Goal: Transaction & Acquisition: Purchase product/service

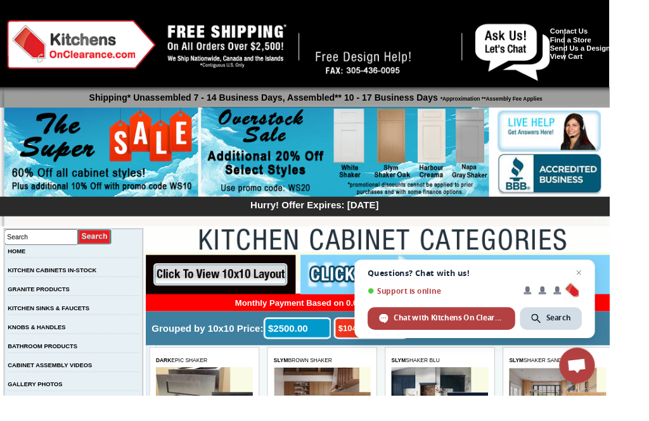
click at [373, 157] on img at bounding box center [367, 162] width 307 height 97
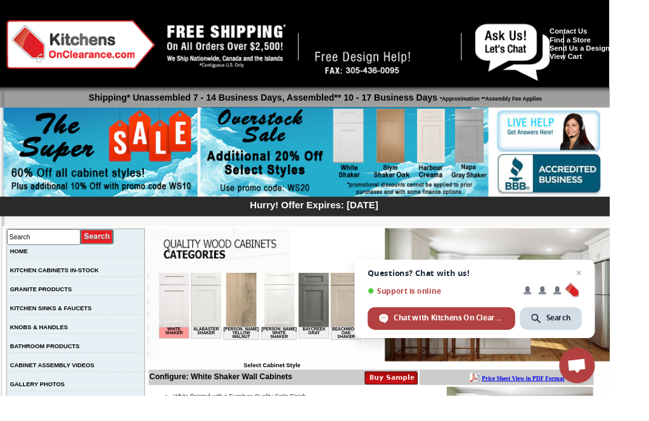
click at [520, 315] on span "Support is online" at bounding box center [470, 310] width 157 height 10
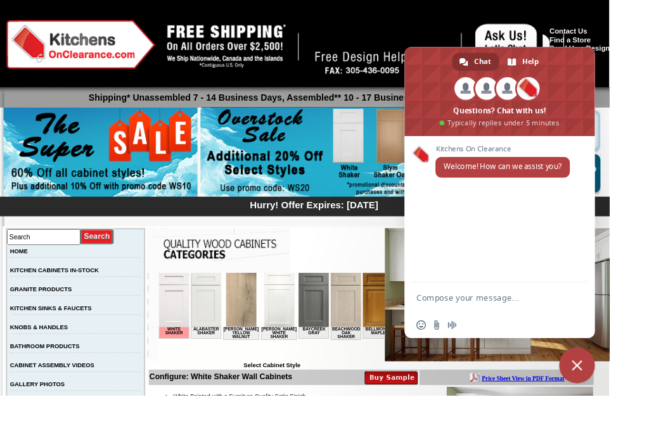
click at [553, 106] on span at bounding box center [541, 94] width 24 height 24
click at [551, 110] on span at bounding box center [532, 97] width 203 height 95
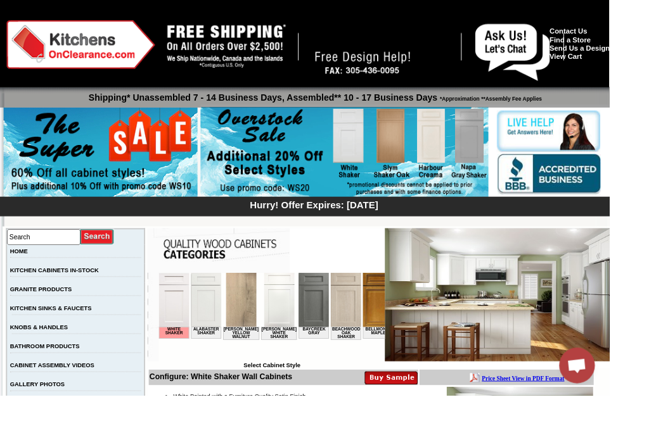
click at [625, 400] on span "Open chat" at bounding box center [614, 391] width 21 height 18
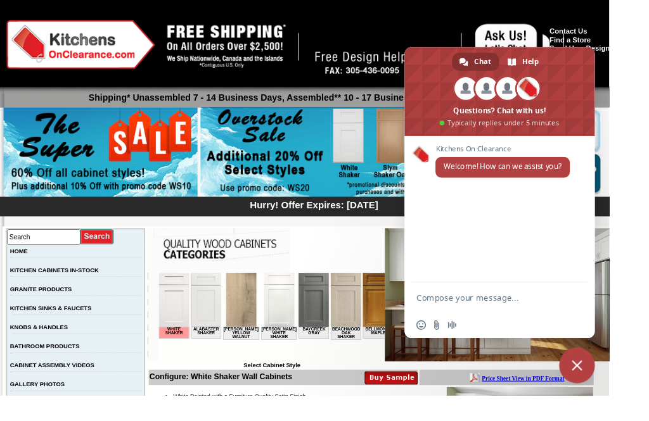
click at [51, 49] on img at bounding box center [86, 48] width 158 height 52
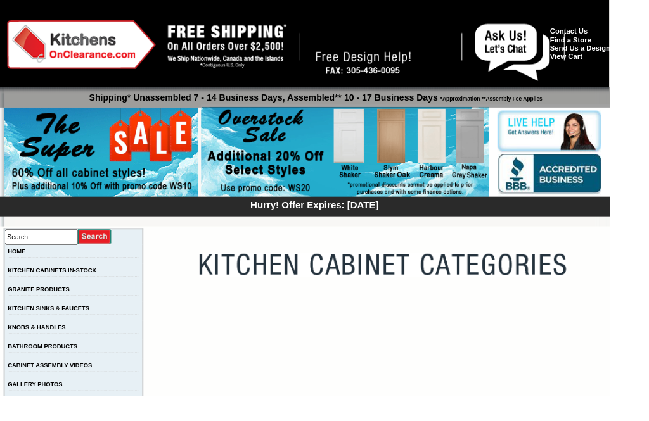
click at [47, 58] on img at bounding box center [87, 48] width 158 height 52
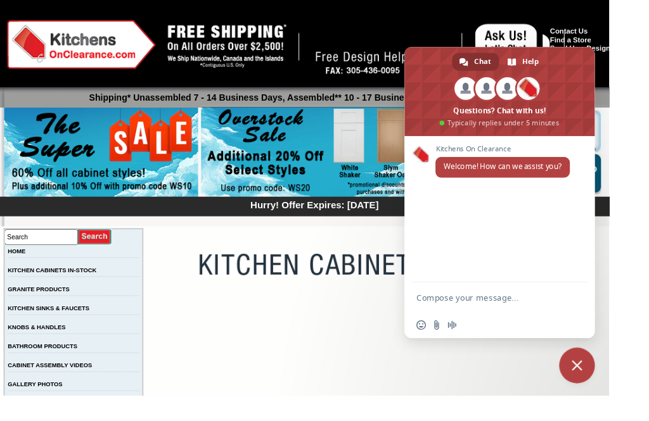
click at [596, 145] on span at bounding box center [532, 97] width 203 height 95
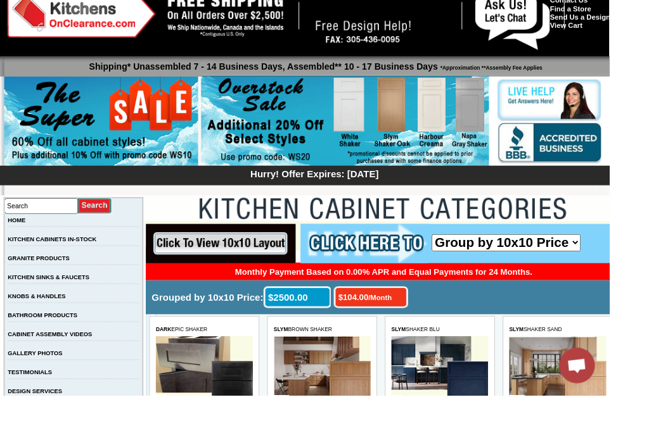
click at [602, 404] on img at bounding box center [614, 409] width 44 height 77
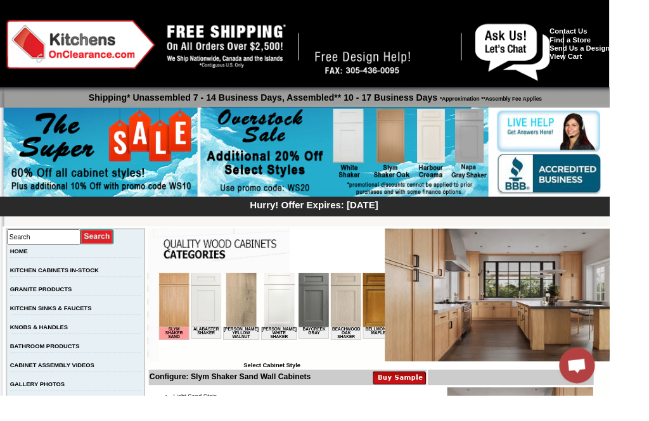
click at [570, 292] on img at bounding box center [534, 314] width 248 height 142
click at [589, 290] on img at bounding box center [534, 314] width 248 height 142
click at [553, 347] on img at bounding box center [534, 314] width 248 height 142
click at [587, 300] on img at bounding box center [534, 314] width 248 height 142
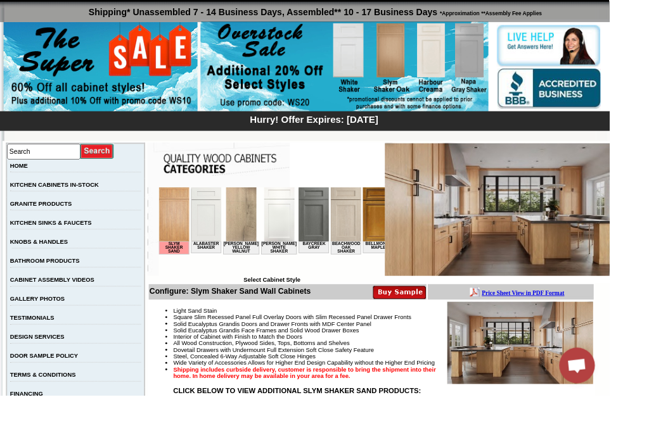
click at [559, 372] on img at bounding box center [554, 365] width 156 height 88
click at [564, 383] on img at bounding box center [554, 365] width 156 height 88
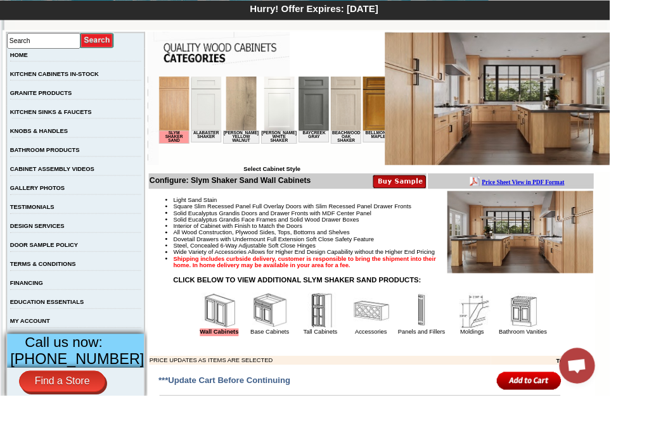
scroll to position [210, 0]
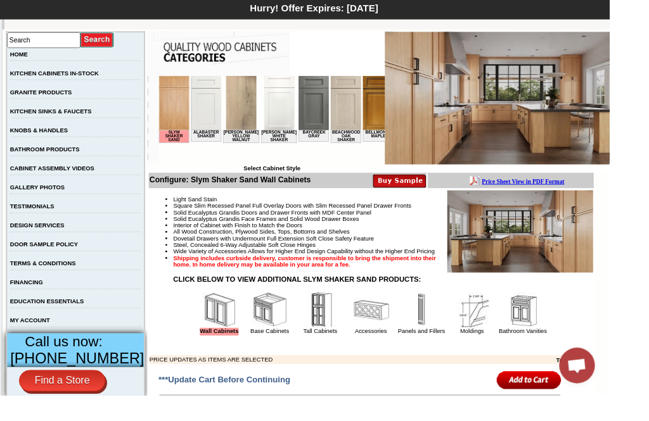
click at [541, 350] on img at bounding box center [557, 331] width 38 height 38
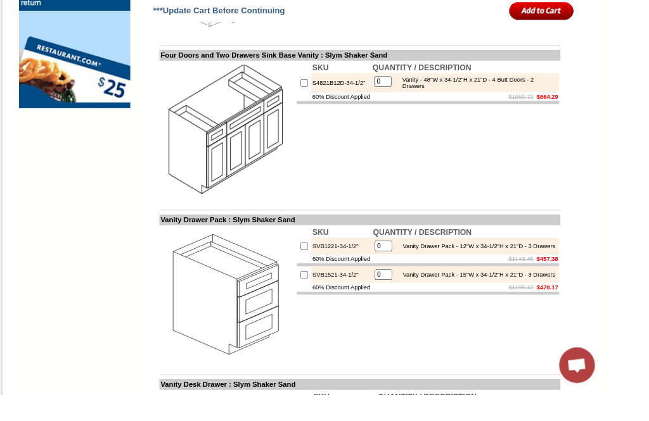
scroll to position [1105, 0]
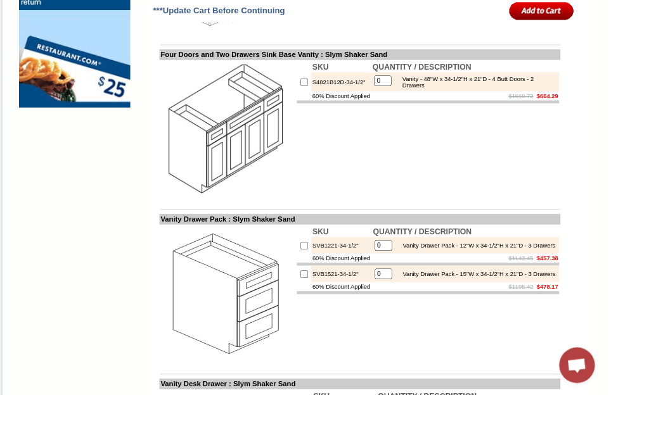
click at [246, 342] on img at bounding box center [242, 312] width 143 height 143
click at [215, 181] on img at bounding box center [242, 136] width 143 height 143
click at [241, 193] on img at bounding box center [242, 136] width 143 height 143
click at [77, 96] on img at bounding box center [79, 12] width 119 height 206
click at [56, 86] on img at bounding box center [79, 12] width 119 height 206
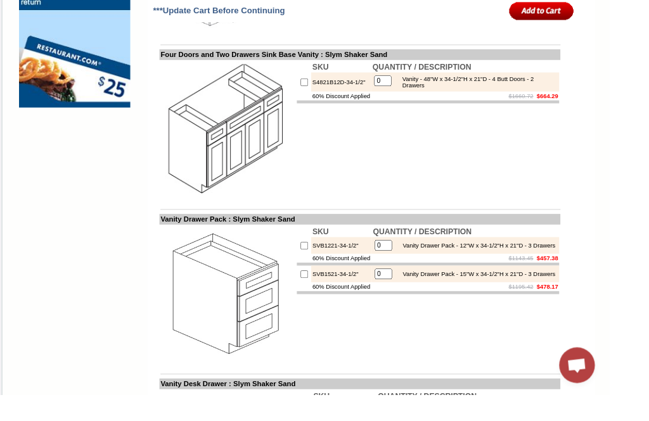
click at [573, 8] on input "image" at bounding box center [576, 11] width 69 height 21
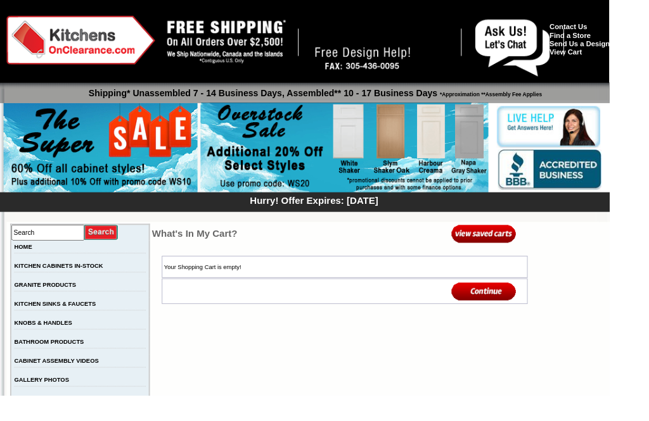
scroll to position [4, 0]
click at [514, 301] on img at bounding box center [515, 310] width 69 height 21
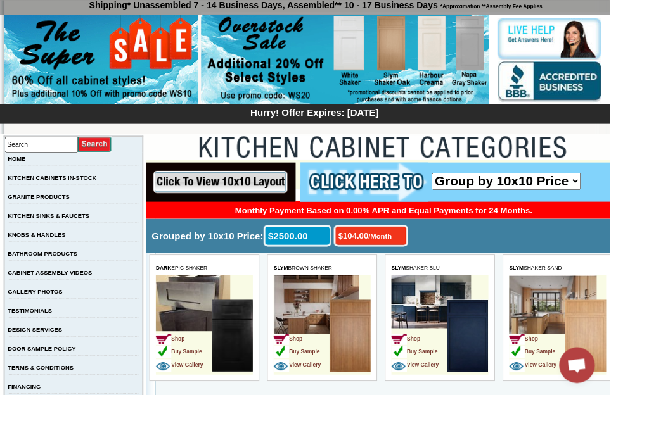
scroll to position [106, 0]
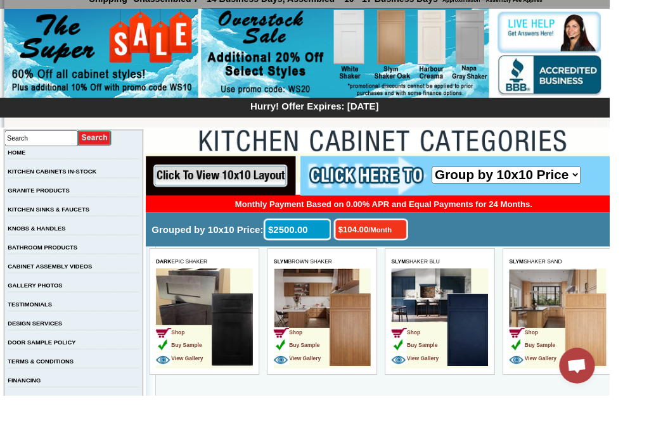
click at [233, 326] on img at bounding box center [237, 340] width 44 height 77
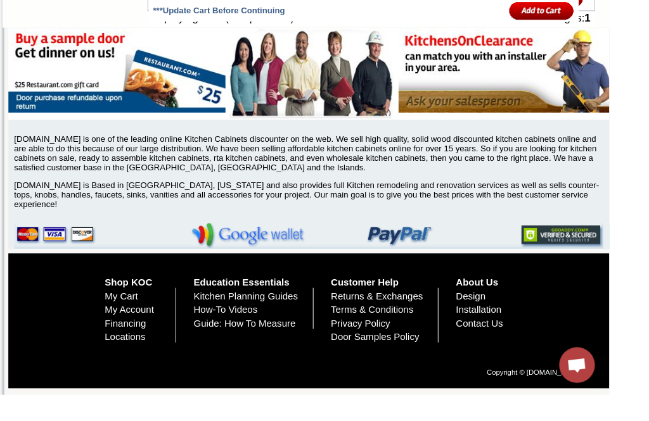
scroll to position [5035, 0]
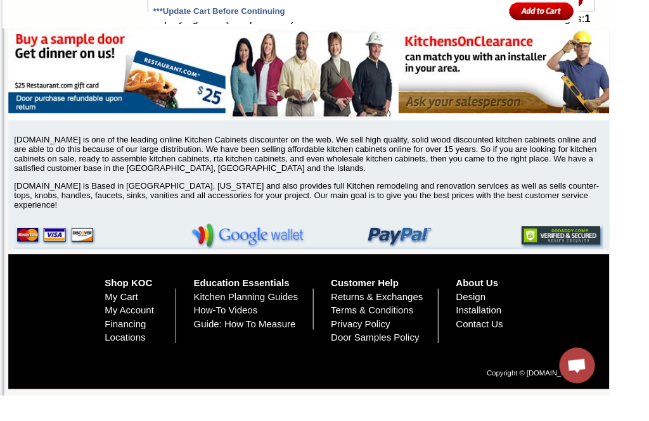
click at [623, 120] on img at bounding box center [540, 75] width 231 height 91
click at [536, 101] on img at bounding box center [540, 75] width 231 height 91
click at [334, 97] on div at bounding box center [332, 79] width 647 height 98
click at [184, 120] on img at bounding box center [124, 75] width 231 height 91
click at [105, 266] on img at bounding box center [329, 252] width 627 height 28
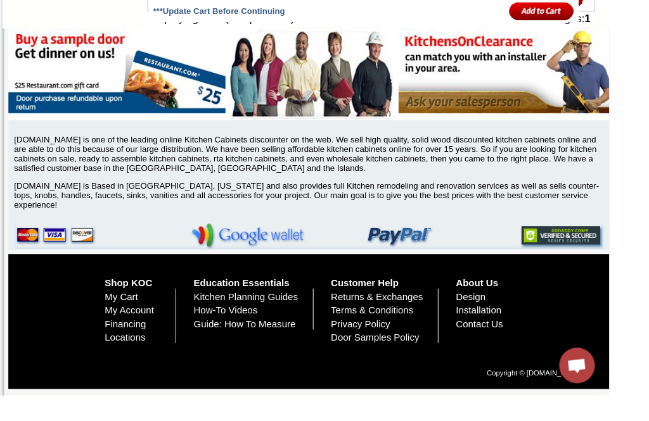
click at [536, 350] on link "Contact Us" at bounding box center [510, 345] width 50 height 11
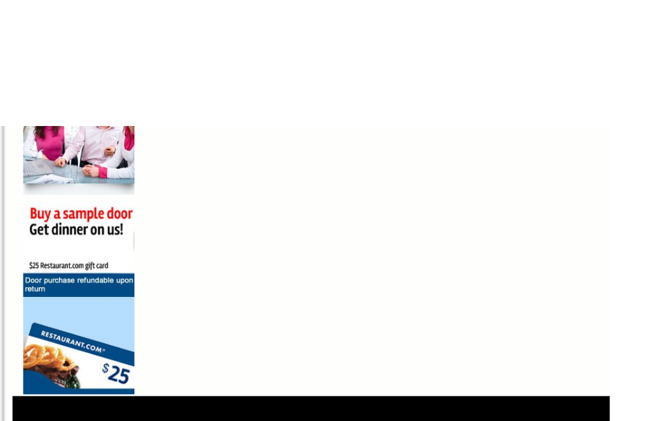
scroll to position [799, 0]
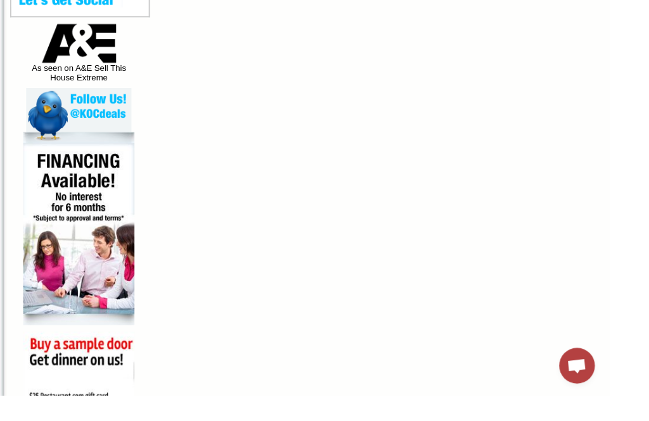
scroll to position [661, 0]
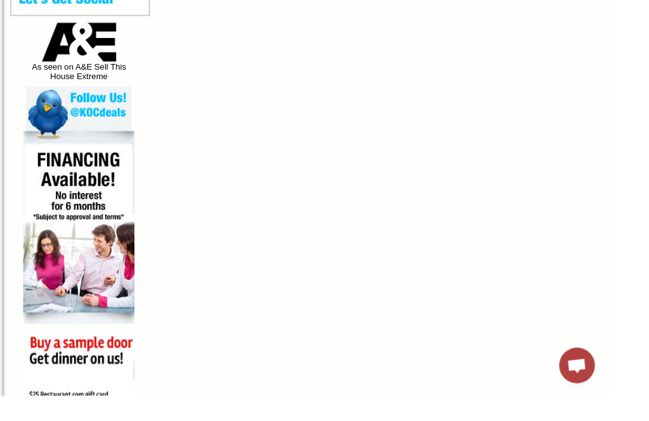
click at [44, 151] on img at bounding box center [84, 122] width 112 height 59
click at [61, 151] on img at bounding box center [84, 122] width 112 height 59
click at [53, 146] on img at bounding box center [84, 122] width 112 height 59
click at [31, 151] on img at bounding box center [84, 122] width 112 height 59
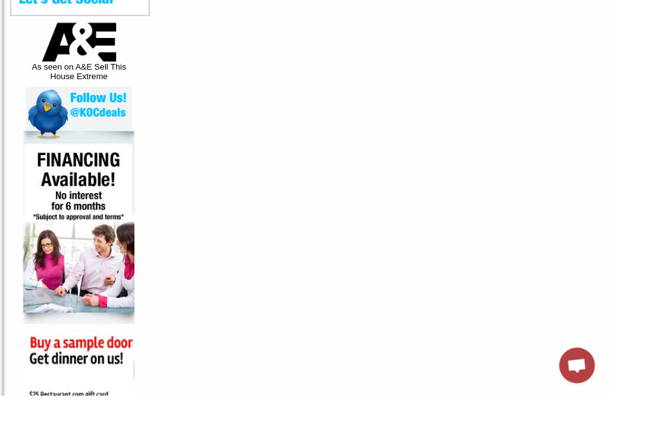
click at [39, 151] on img at bounding box center [84, 122] width 112 height 59
click at [75, 151] on img at bounding box center [84, 122] width 112 height 59
click at [80, 151] on img at bounding box center [84, 122] width 112 height 59
click at [69, 207] on img at bounding box center [84, 242] width 119 height 206
